Goal: Book appointment/travel/reservation

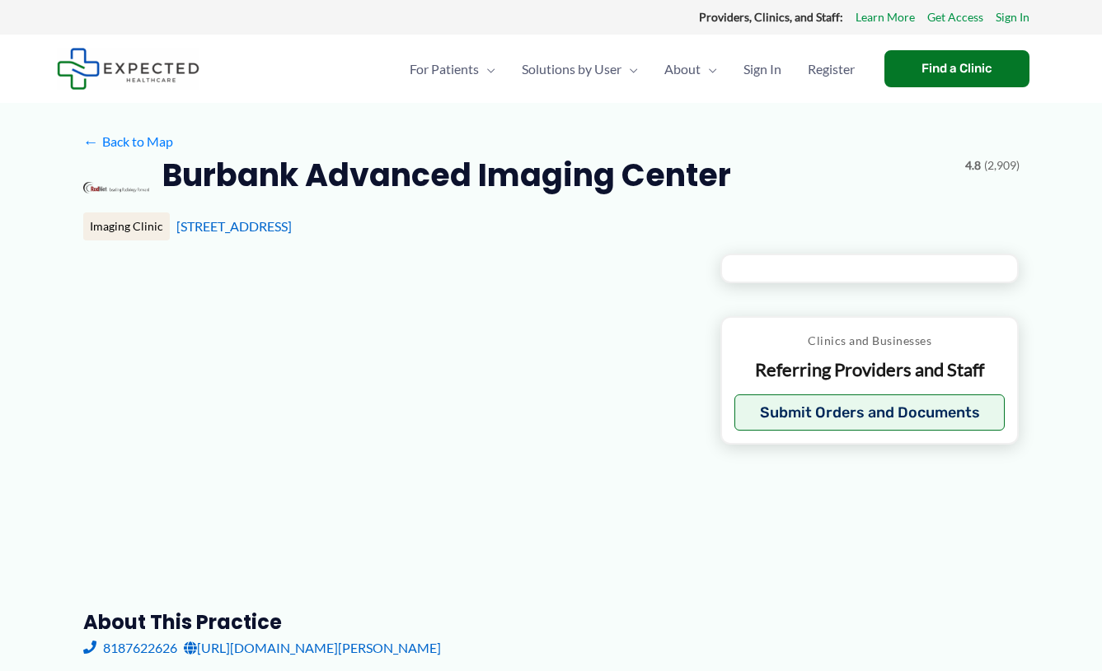
type input "**********"
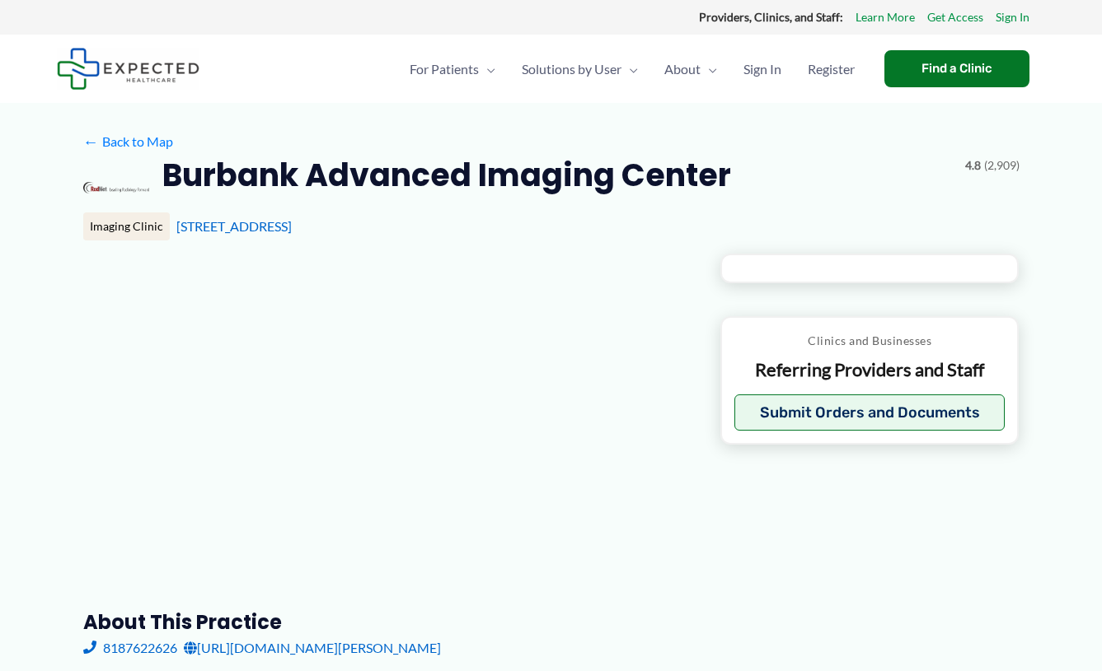
type input "**********"
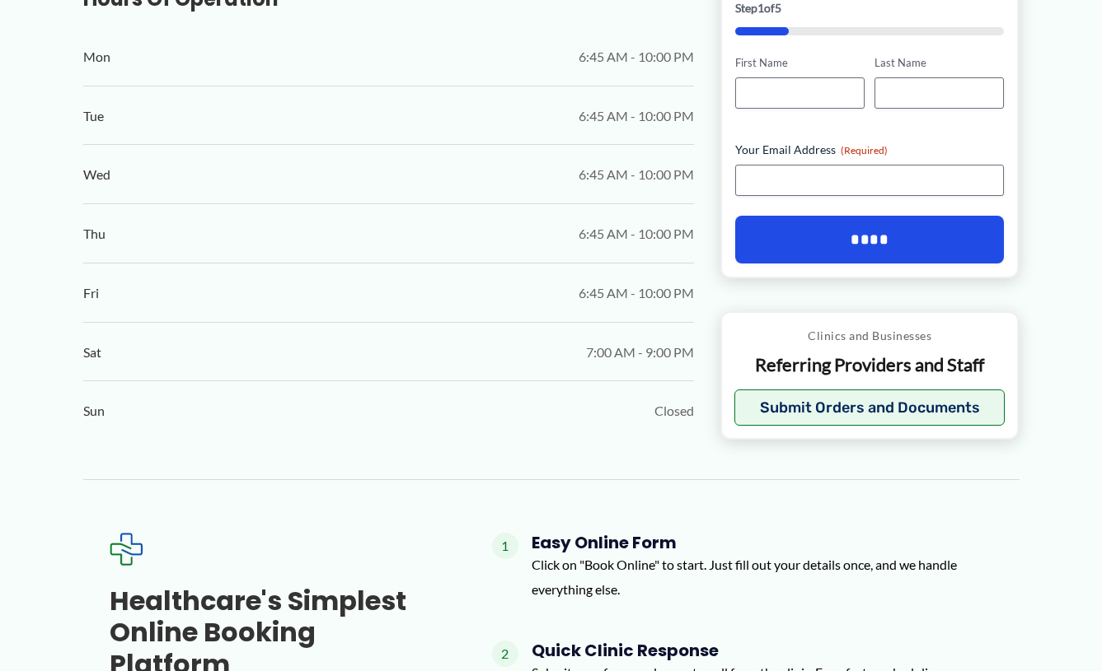
scroll to position [1762, 0]
